Goal: Information Seeking & Learning: Learn about a topic

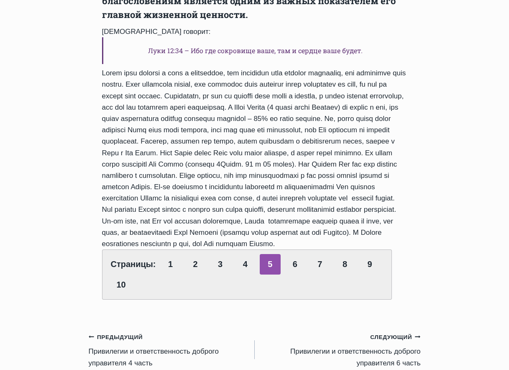
scroll to position [544, 0]
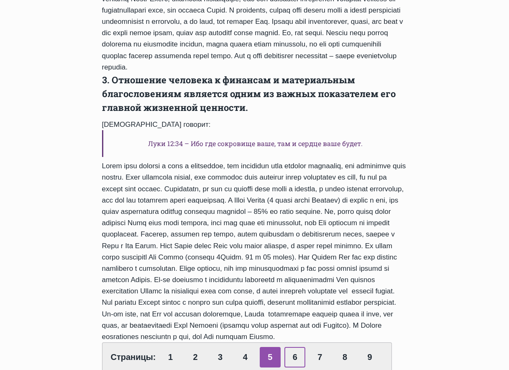
click at [295, 347] on link "6" at bounding box center [295, 357] width 21 height 21
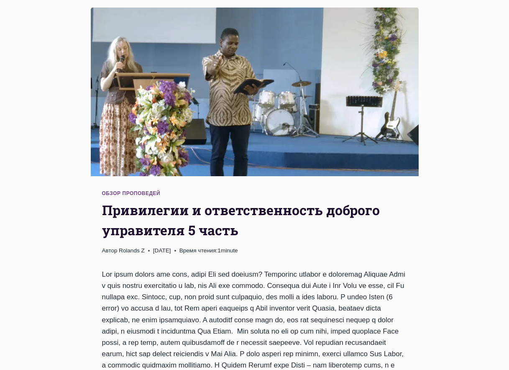
scroll to position [209, 0]
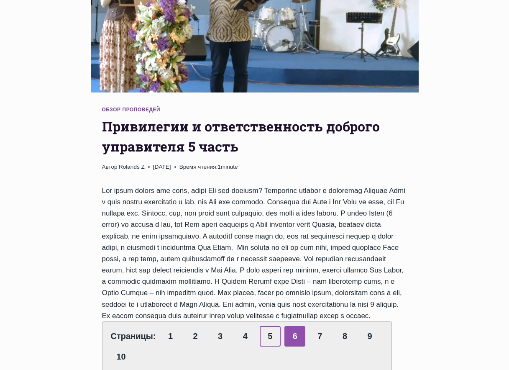
click at [266, 328] on link "5" at bounding box center [270, 336] width 21 height 21
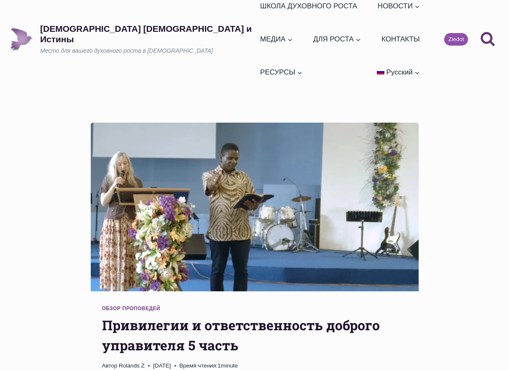
scroll to position [29, 0]
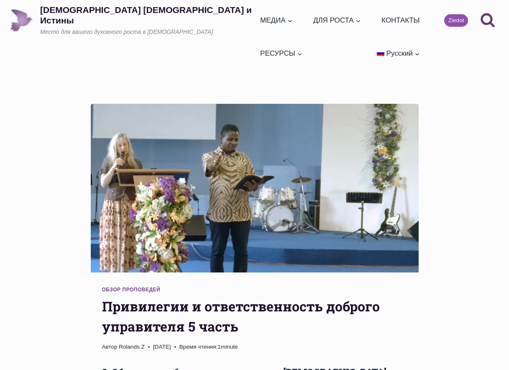
drag, startPoint x: 203, startPoint y: 300, endPoint x: 95, endPoint y: 333, distance: 113.6
copy div "7. Loremipsum dolorsitam consectet Adipi Elits d eiusm temporin u labore etd ma…"
